Goal: Information Seeking & Learning: Learn about a topic

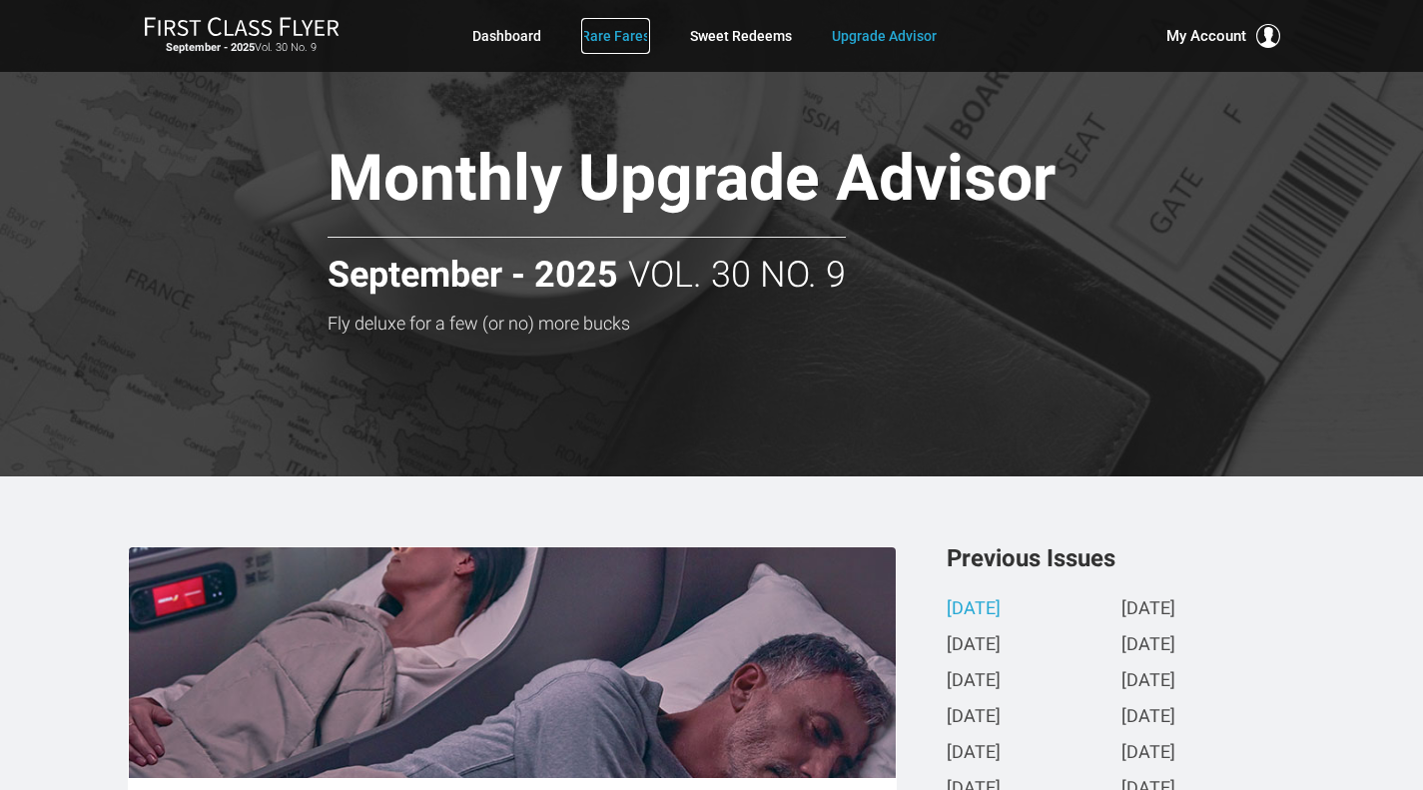
click at [610, 34] on link "Rare Fares" at bounding box center [615, 36] width 69 height 36
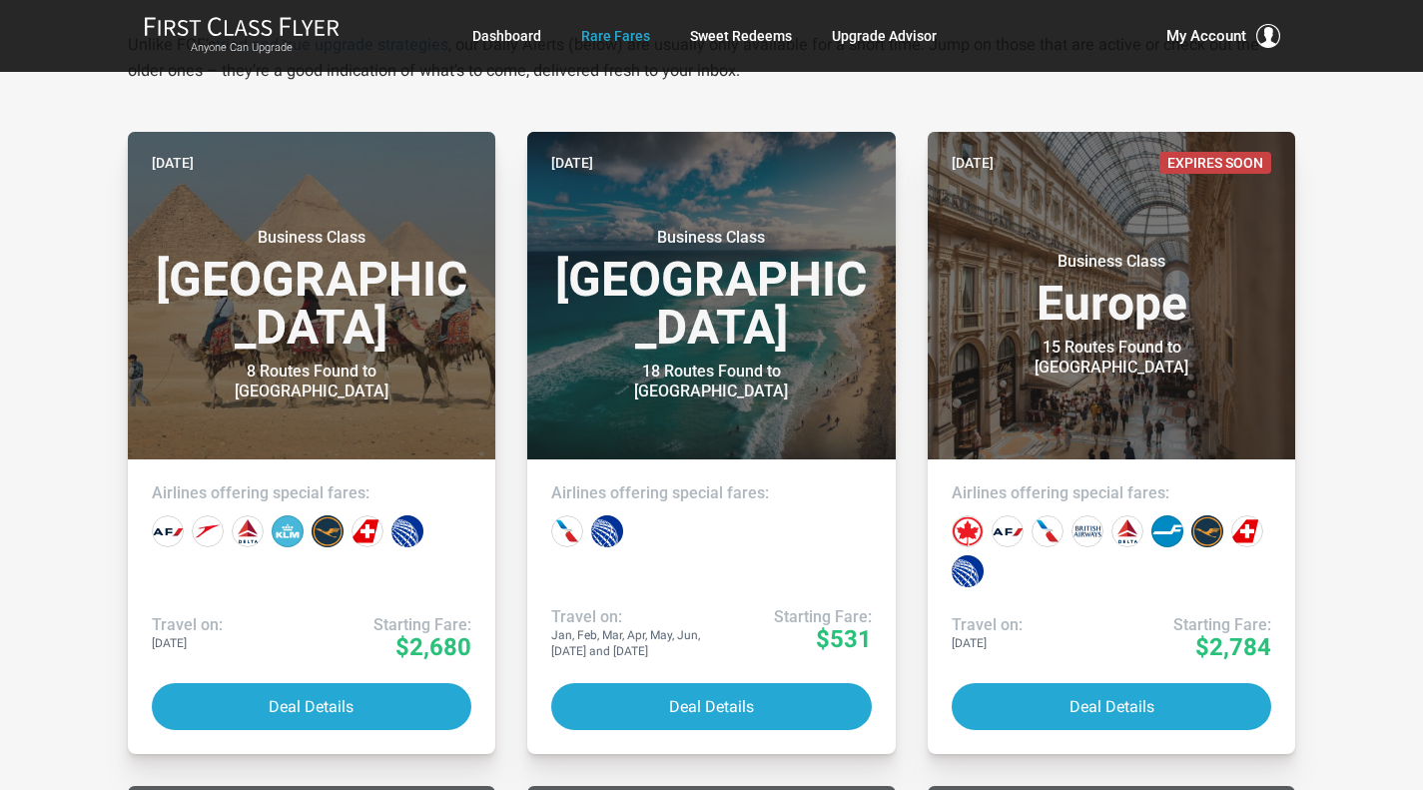
scroll to position [393, 0]
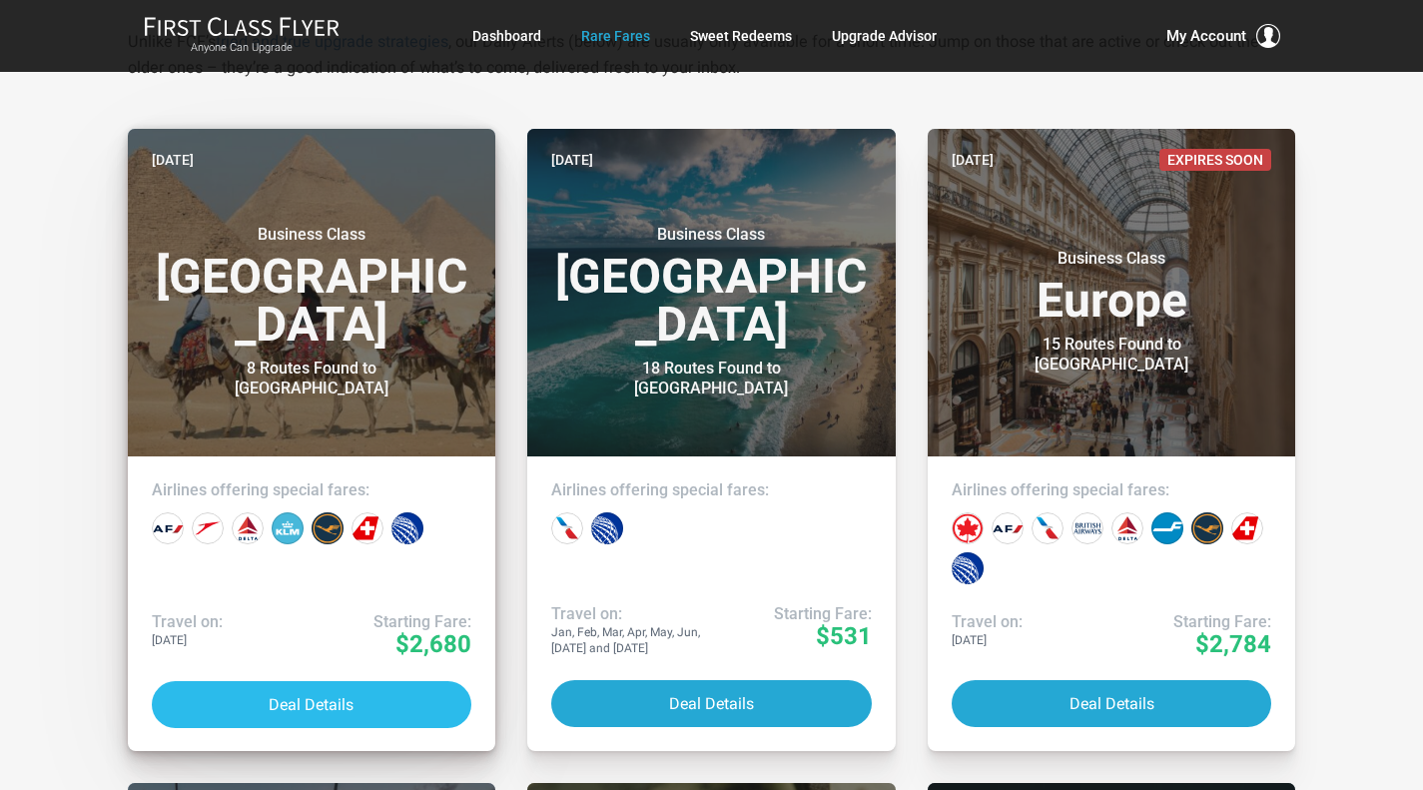
click at [330, 717] on button "Deal Details" at bounding box center [312, 704] width 321 height 47
